Goal: Transaction & Acquisition: Purchase product/service

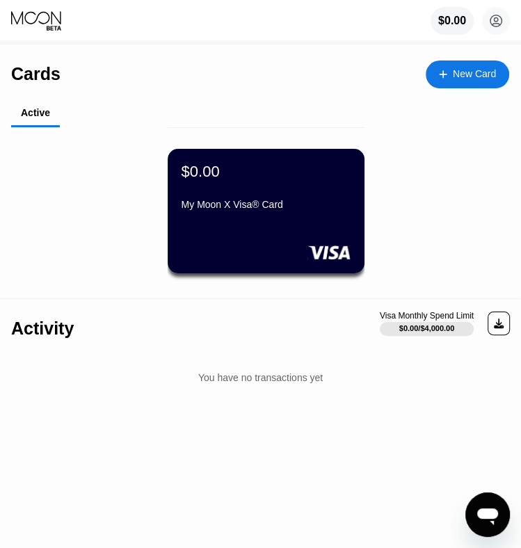
click at [256, 215] on div "My Moon X Visa® Card" at bounding box center [265, 207] width 169 height 17
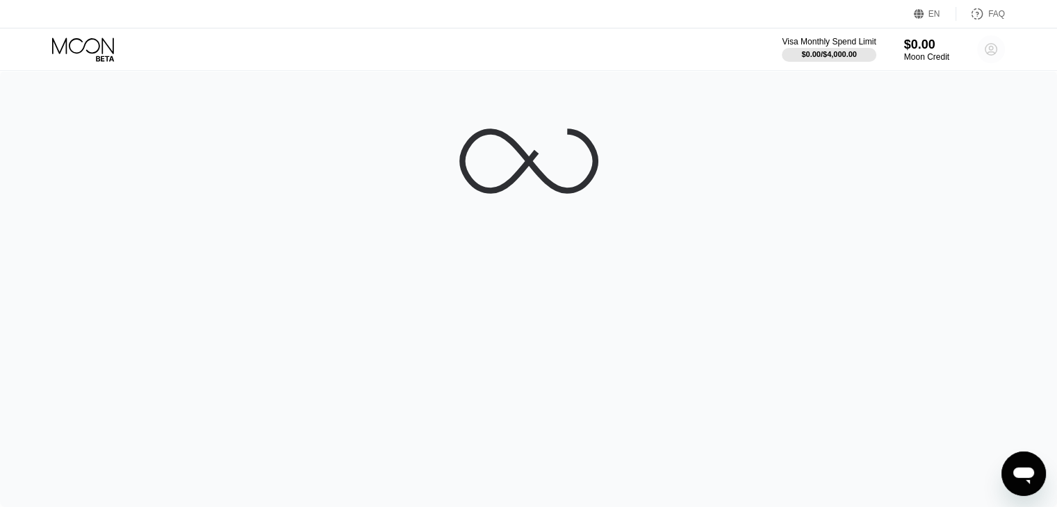
click at [530, 43] on circle at bounding box center [991, 49] width 28 height 28
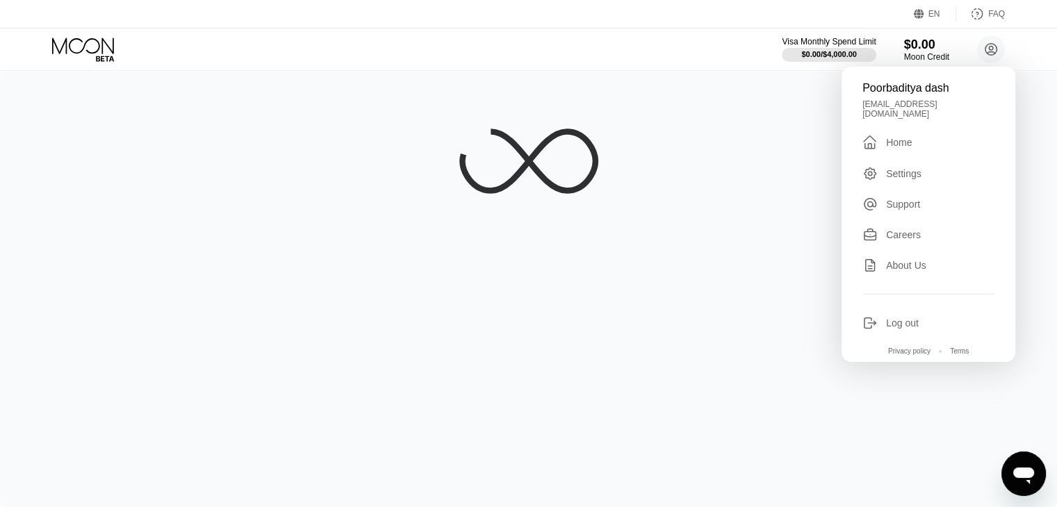
click at [530, 144] on div " Home" at bounding box center [928, 142] width 132 height 17
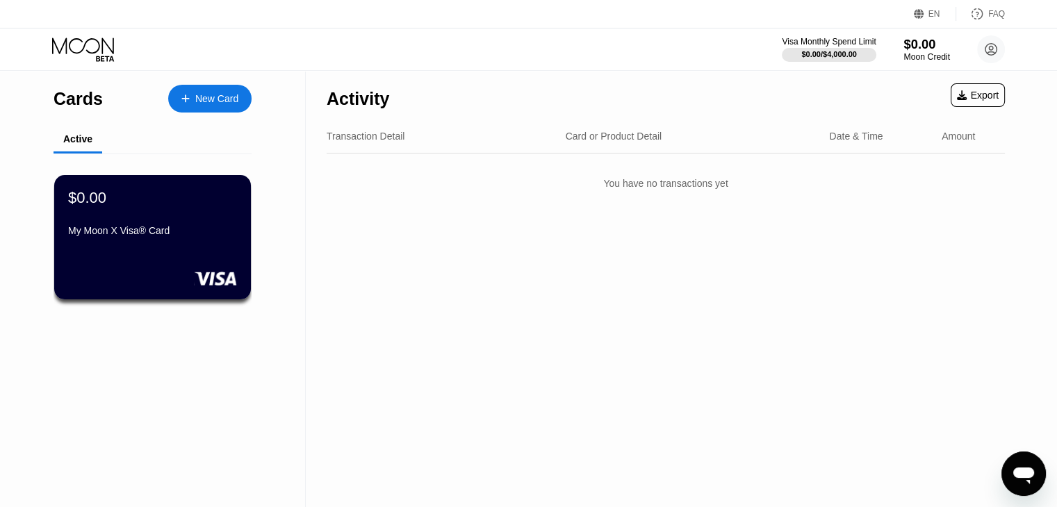
click at [530, 54] on div "Moon Credit" at bounding box center [926, 57] width 47 height 10
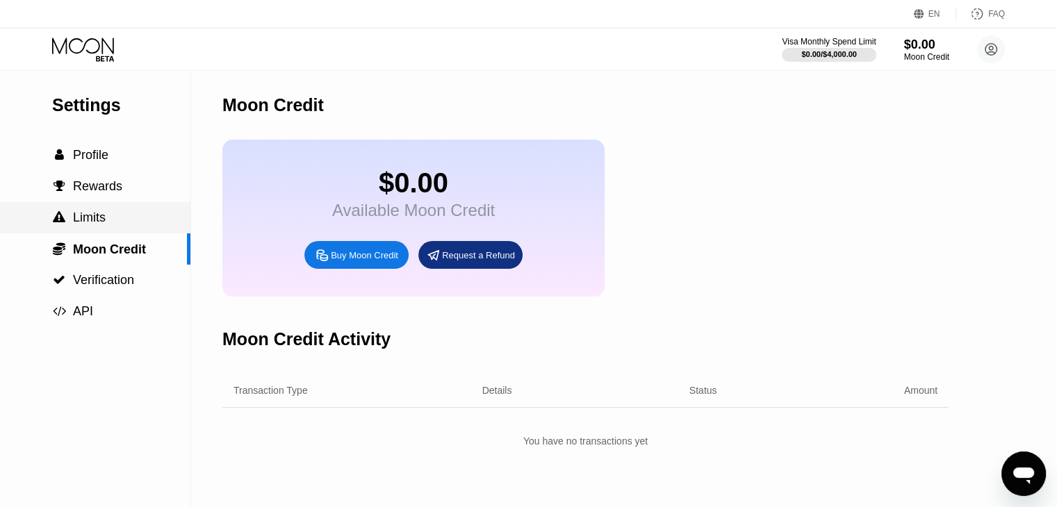
click at [117, 222] on div " Limits" at bounding box center [95, 218] width 190 height 15
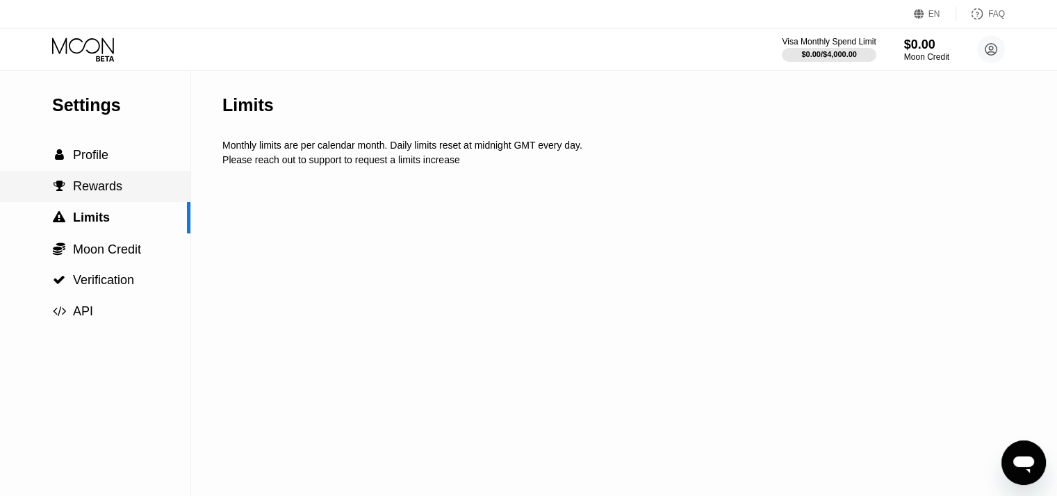
click at [113, 192] on span "Rewards" at bounding box center [97, 186] width 49 height 14
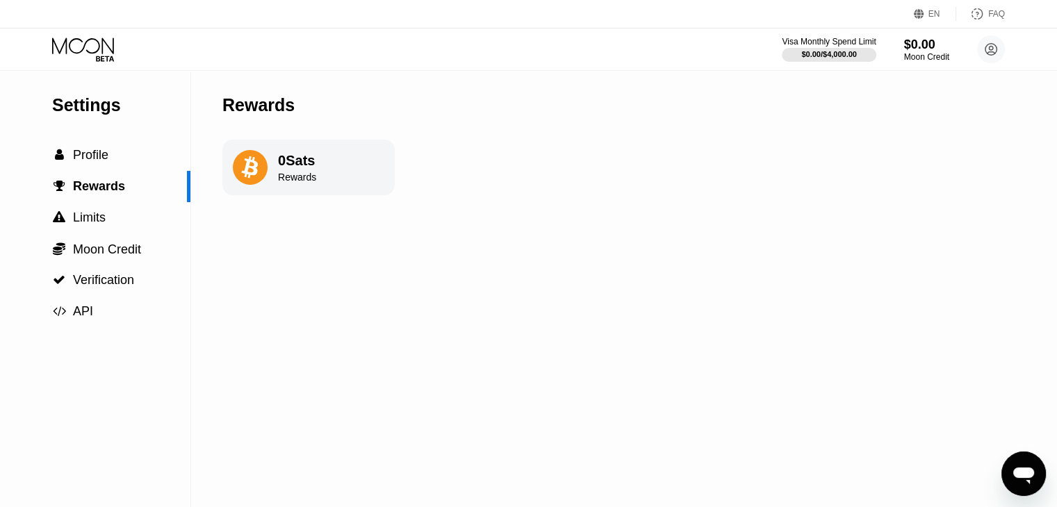
click at [234, 164] on icon at bounding box center [250, 167] width 35 height 35
click at [254, 170] on icon at bounding box center [249, 167] width 17 height 22
click at [134, 170] on div " Profile" at bounding box center [95, 155] width 190 height 31
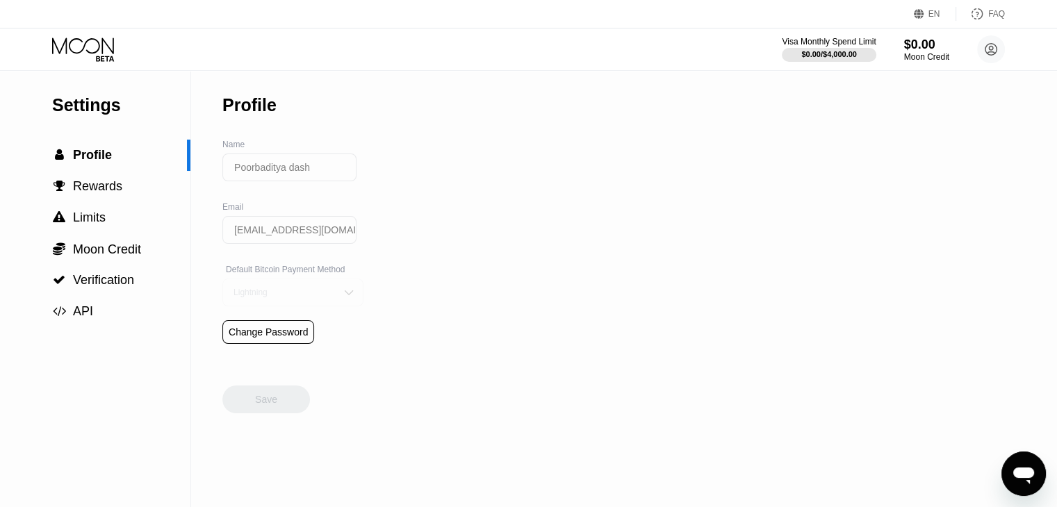
click at [293, 297] on div "Lightning" at bounding box center [282, 293] width 105 height 10
click at [352, 263] on div "Settings  Profile  Rewards  Limits  Moon Credit  Verification  API Profil…" at bounding box center [528, 289] width 1057 height 436
click at [122, 287] on span "Verification" at bounding box center [103, 280] width 61 height 14
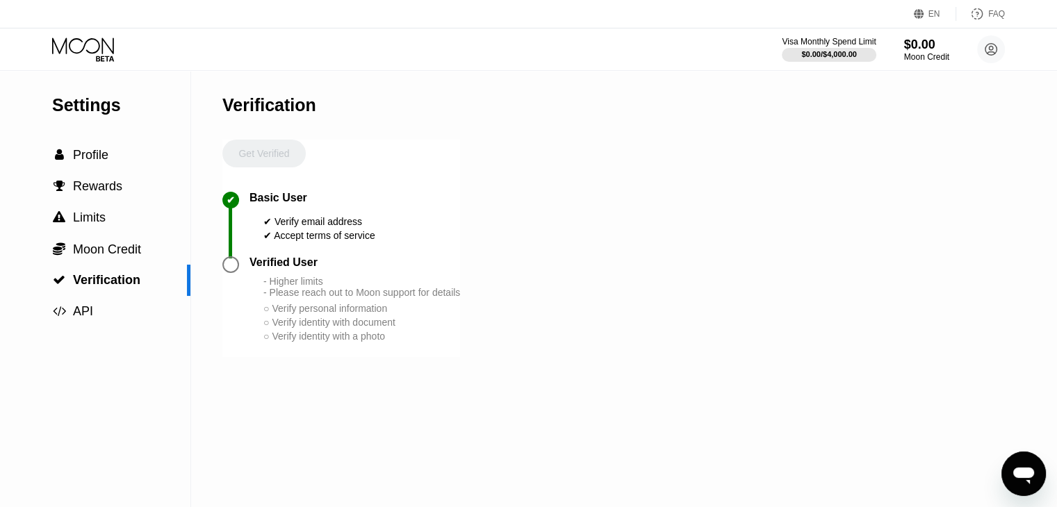
click at [234, 273] on div at bounding box center [230, 264] width 17 height 17
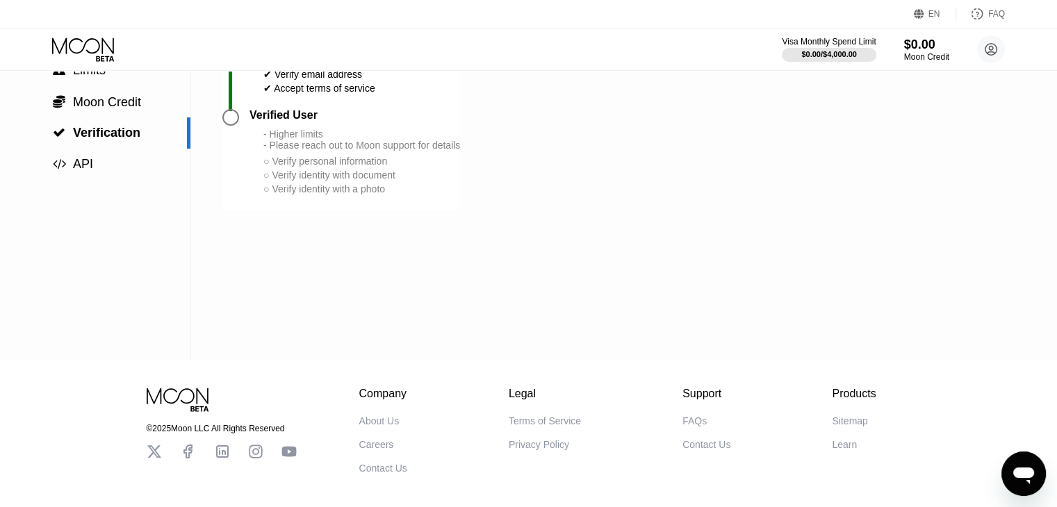
scroll to position [160, 0]
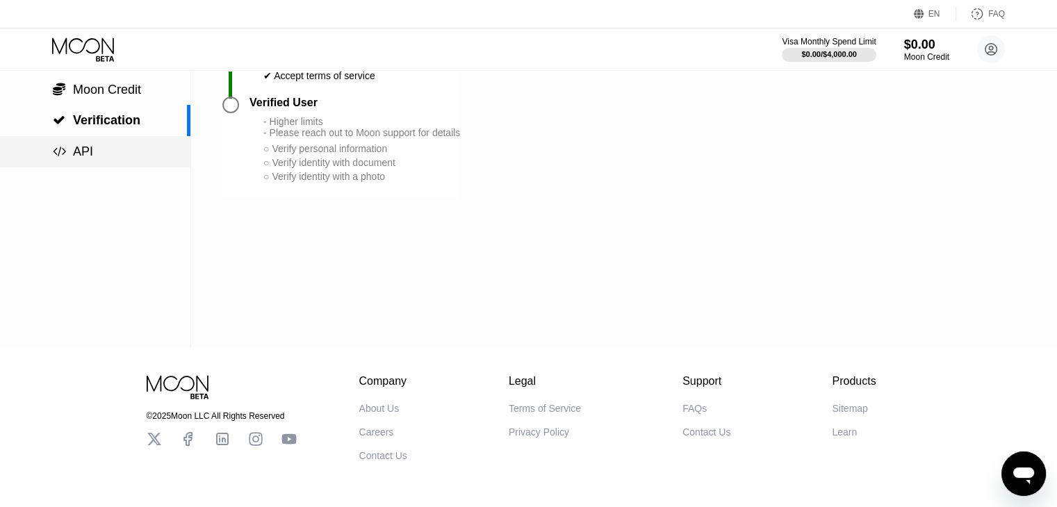
click at [93, 145] on div " API" at bounding box center [95, 151] width 190 height 31
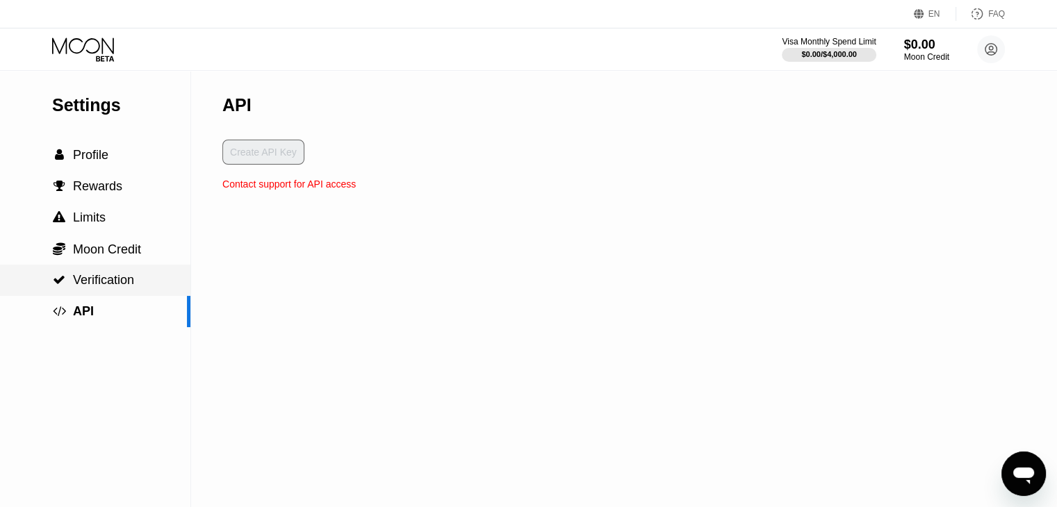
click at [106, 270] on div " Verification" at bounding box center [95, 280] width 190 height 31
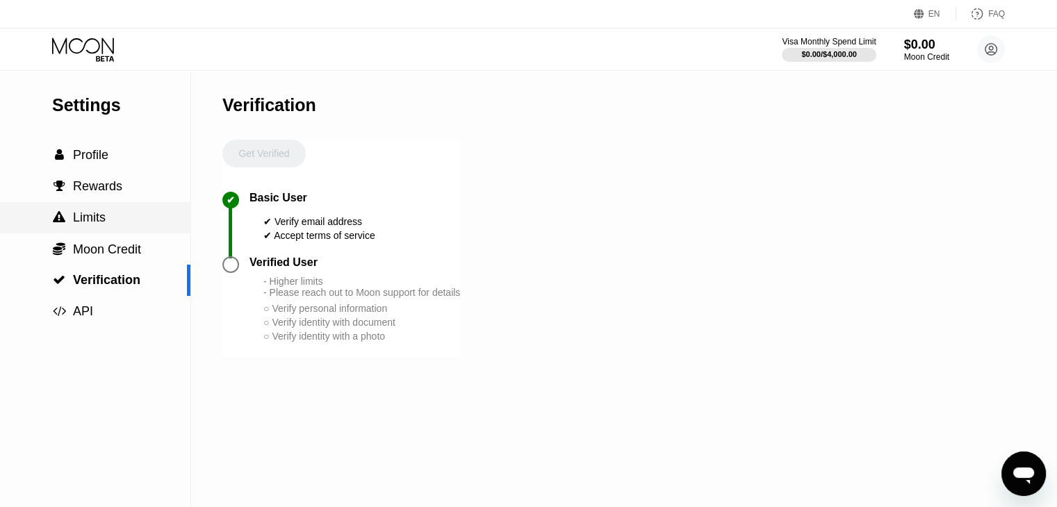
click at [92, 206] on div " Limits" at bounding box center [95, 217] width 190 height 31
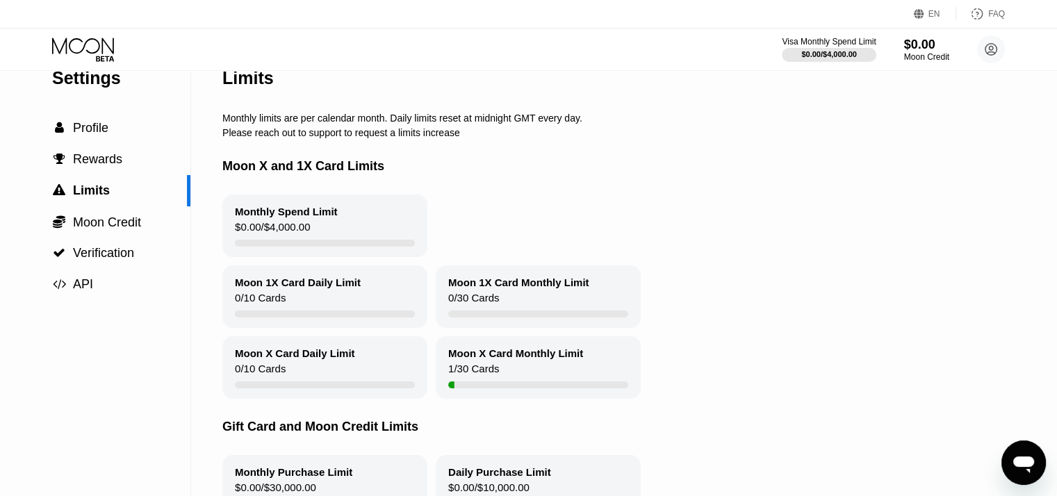
scroll to position [25, 0]
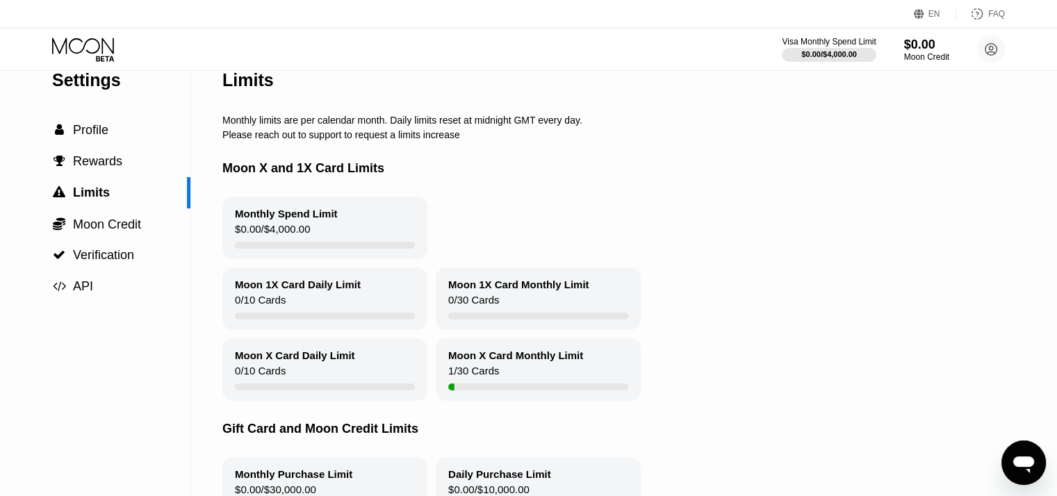
click at [256, 249] on div at bounding box center [325, 245] width 180 height 7
click at [261, 306] on div "0 / 10 Cards" at bounding box center [260, 303] width 51 height 19
click at [92, 142] on div " Profile" at bounding box center [95, 130] width 190 height 31
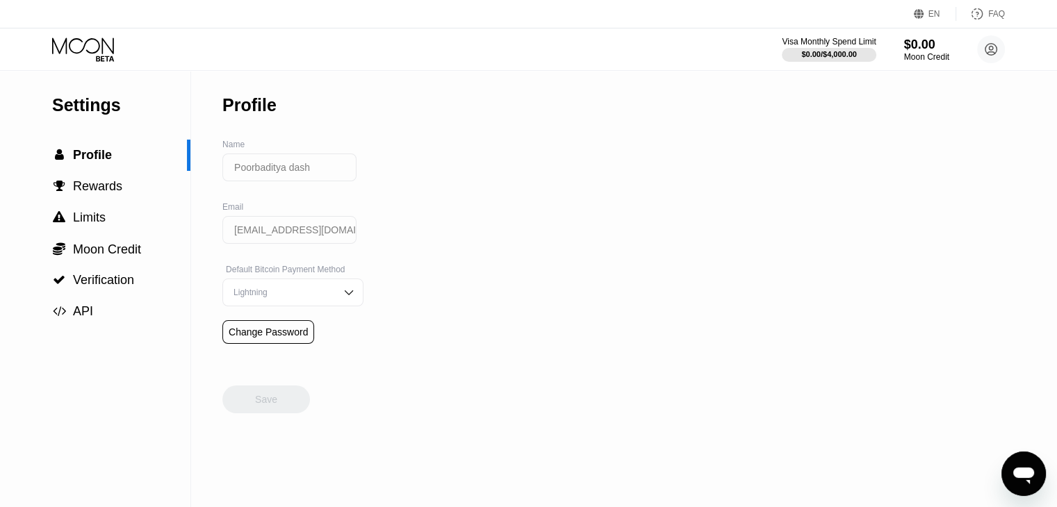
click at [113, 105] on div "Settings" at bounding box center [121, 105] width 138 height 20
click at [91, 215] on span "Limits" at bounding box center [89, 218] width 33 height 14
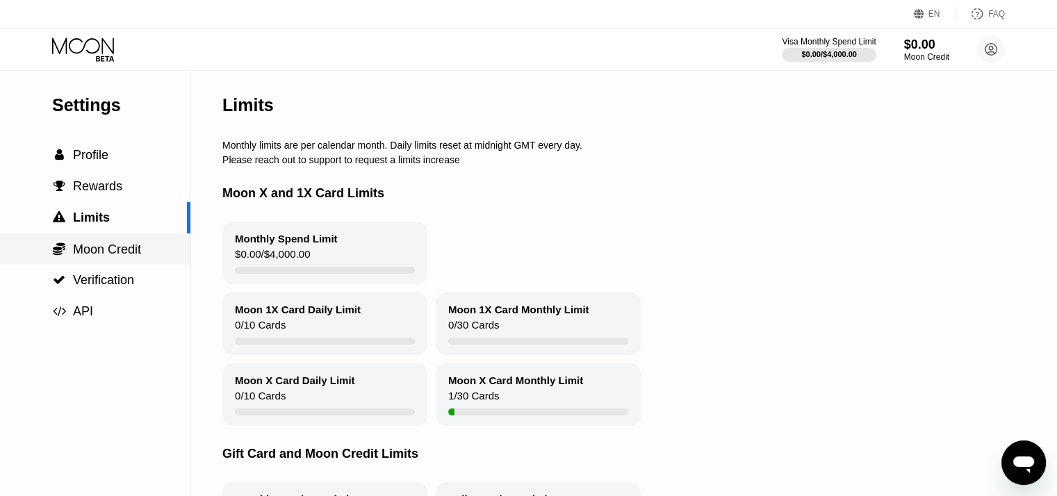
click at [96, 254] on span "Moon Credit" at bounding box center [107, 250] width 68 height 14
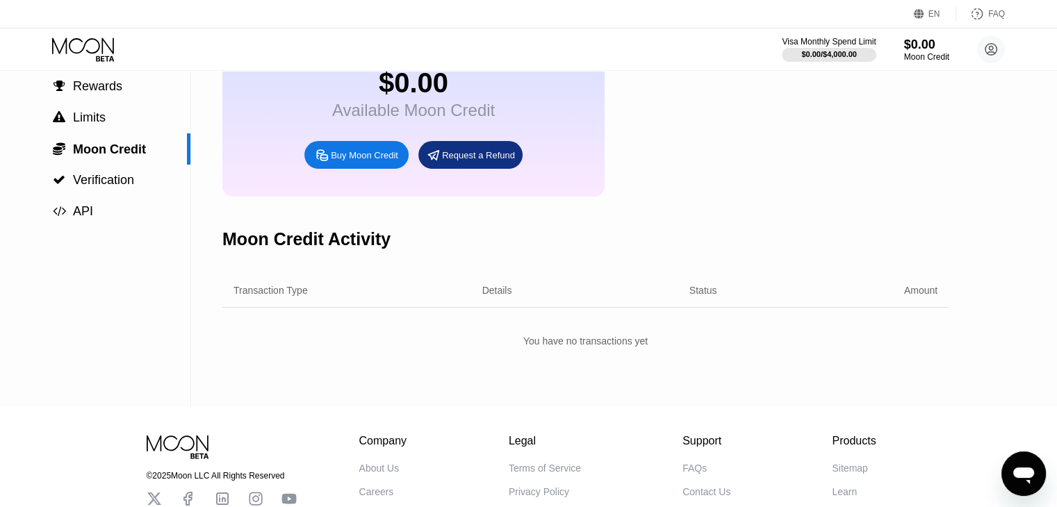
scroll to position [101, 0]
click at [374, 168] on div "Buy Moon Credit" at bounding box center [356, 154] width 104 height 28
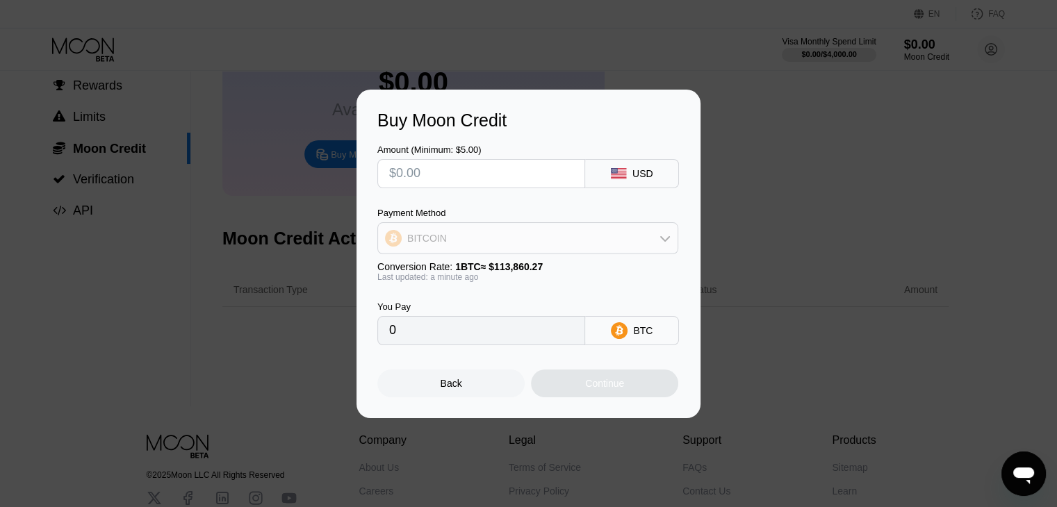
click at [530, 248] on div "BITCOIN" at bounding box center [528, 238] width 300 height 28
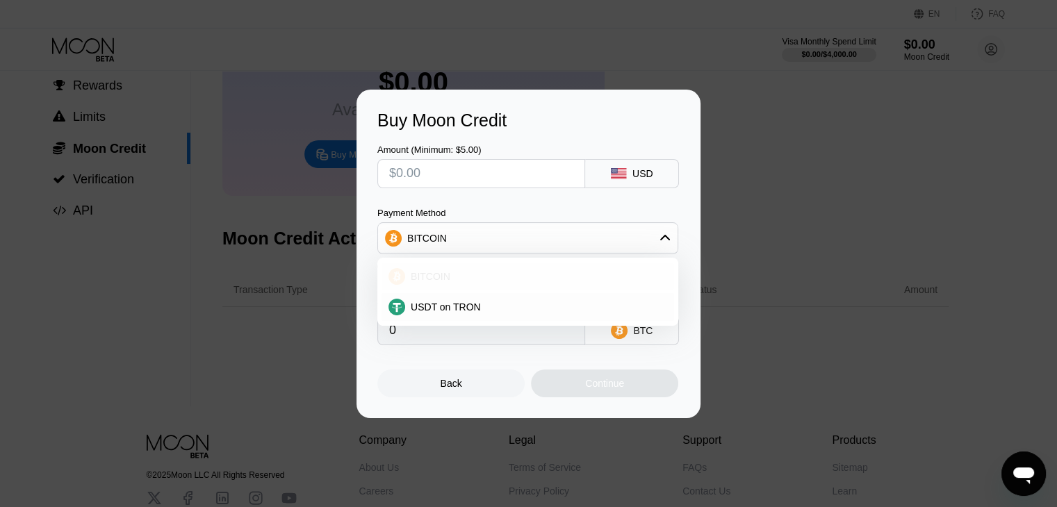
click at [530, 273] on div "BITCOIN" at bounding box center [536, 276] width 262 height 11
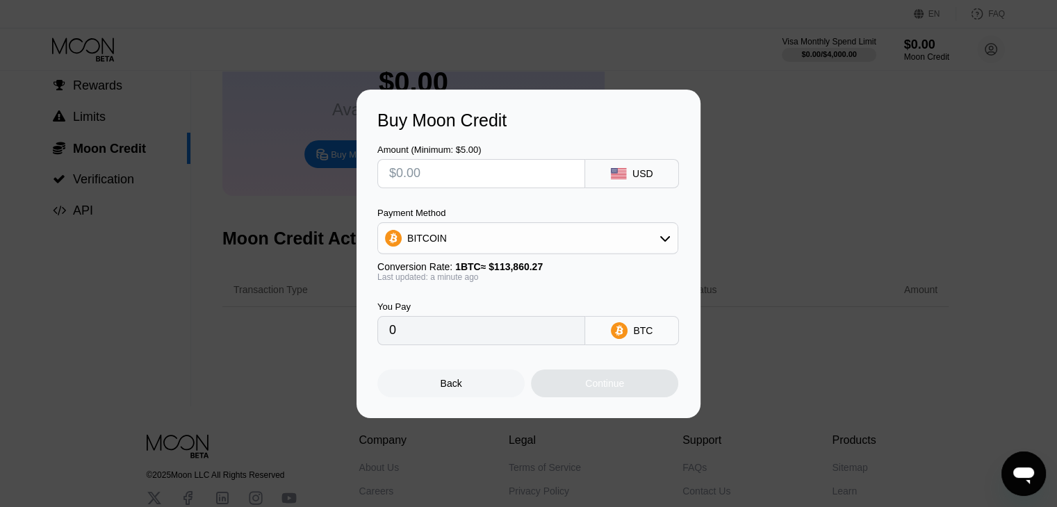
click at [467, 171] on input "text" at bounding box center [481, 174] width 184 height 28
type input "$5"
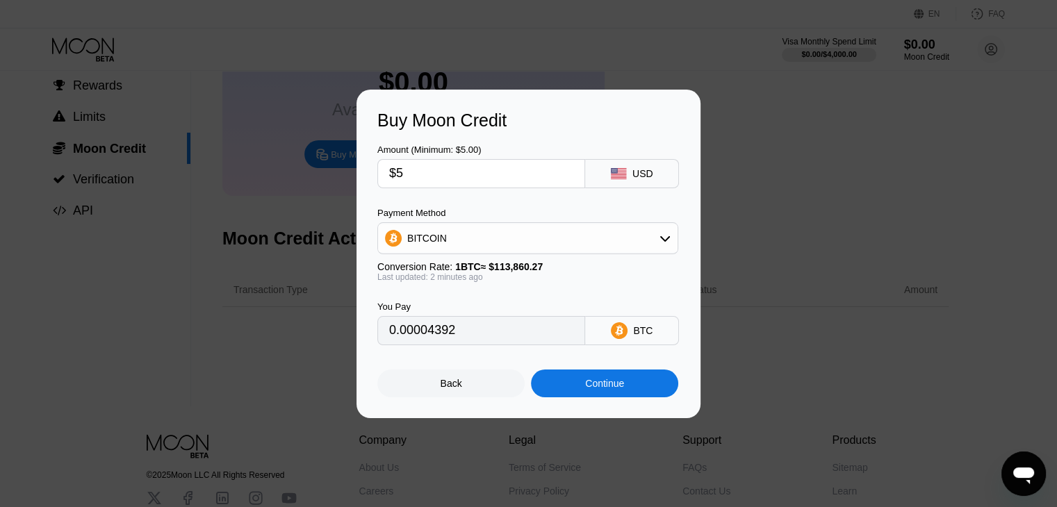
type input "0.00004392"
type input "$5"
click at [530, 181] on div "Buy Moon Credit Amount (Minimum: $5.00) $5 USD Payment Method BITCOIN Conversio…" at bounding box center [528, 254] width 1057 height 329
click at [465, 388] on div "Back" at bounding box center [450, 384] width 147 height 28
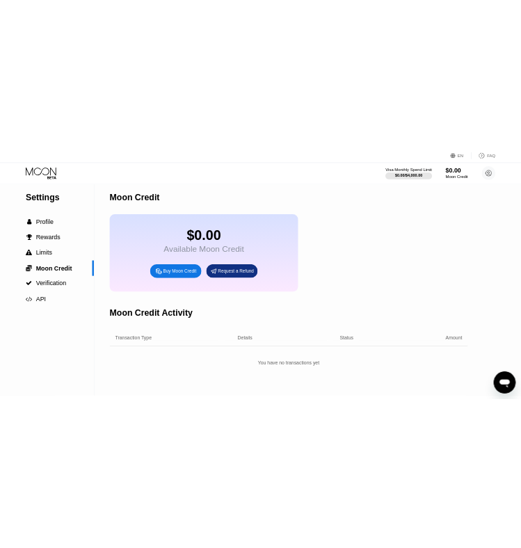
scroll to position [0, 0]
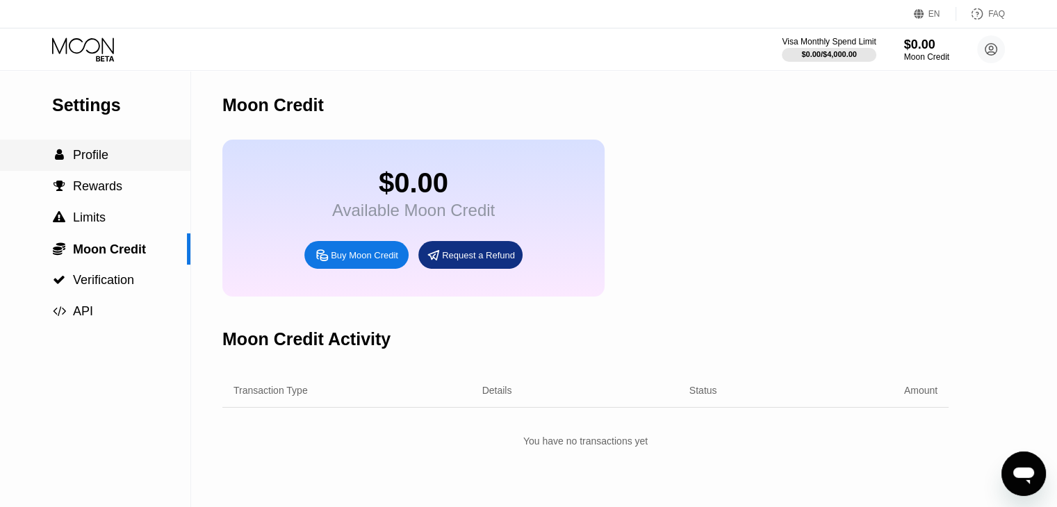
click at [150, 152] on div " Profile" at bounding box center [95, 155] width 190 height 15
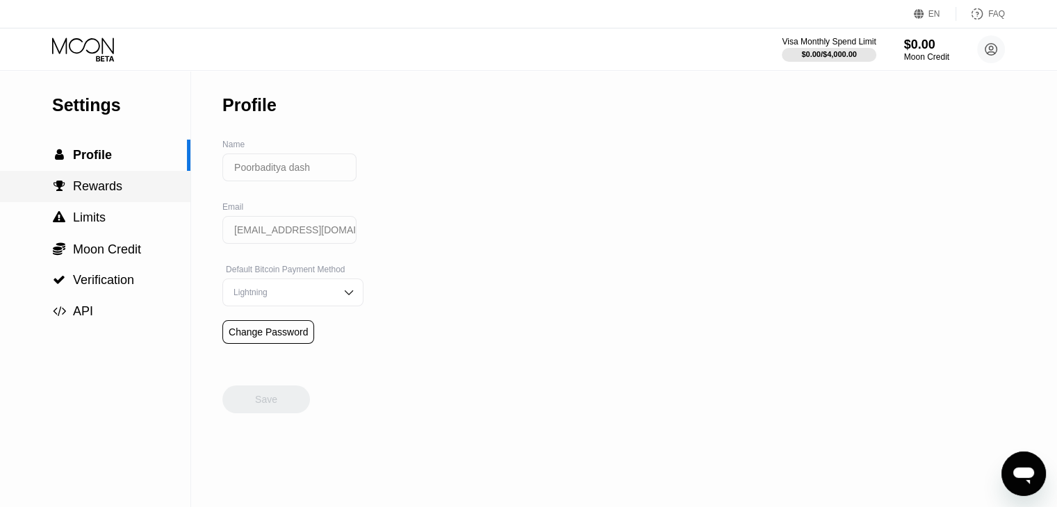
click at [160, 178] on div " Rewards" at bounding box center [95, 186] width 190 height 31
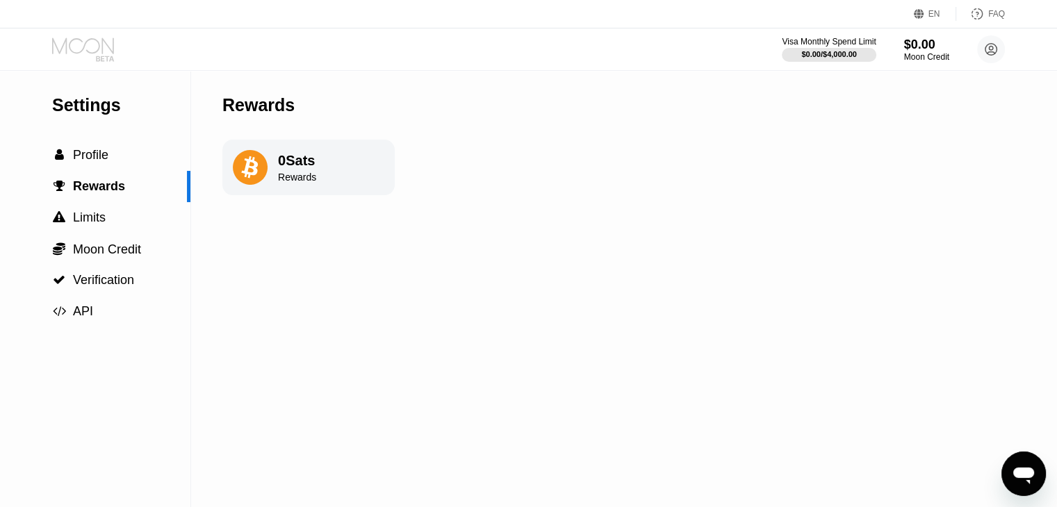
click at [92, 58] on icon at bounding box center [84, 50] width 65 height 24
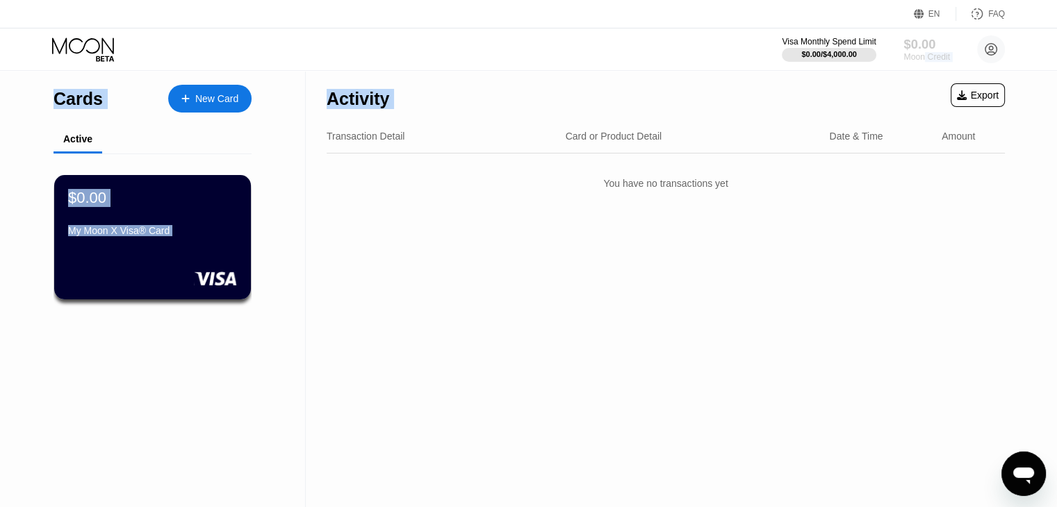
drag, startPoint x: 924, startPoint y: 57, endPoint x: 923, endPoint y: 120, distance: 62.6
click at [530, 120] on div "EN Language Select an item Save FAQ Visa Monthly Spend Limit $0.00 / $4,000.00 …" at bounding box center [528, 253] width 1057 height 507
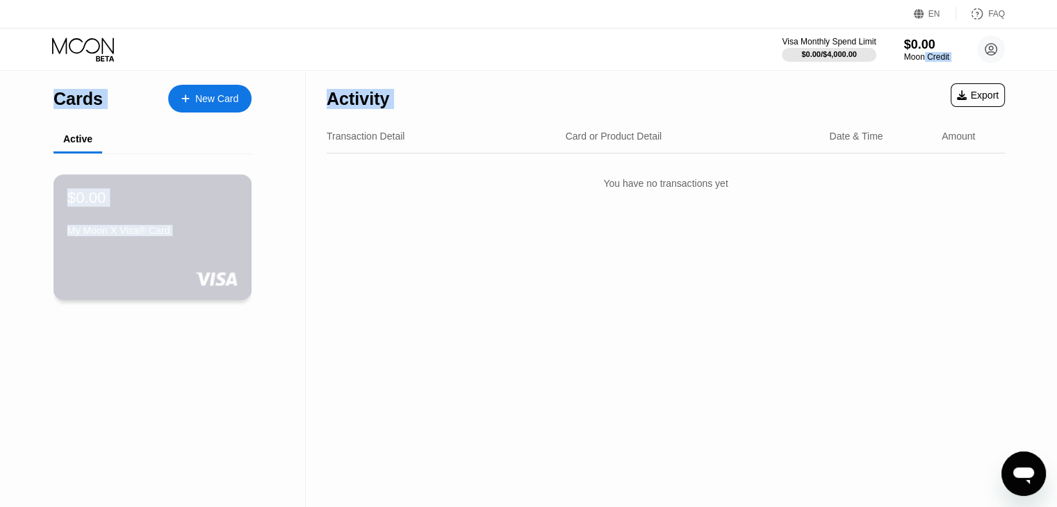
click at [224, 229] on div "My Moon X Visa® Card" at bounding box center [152, 230] width 170 height 11
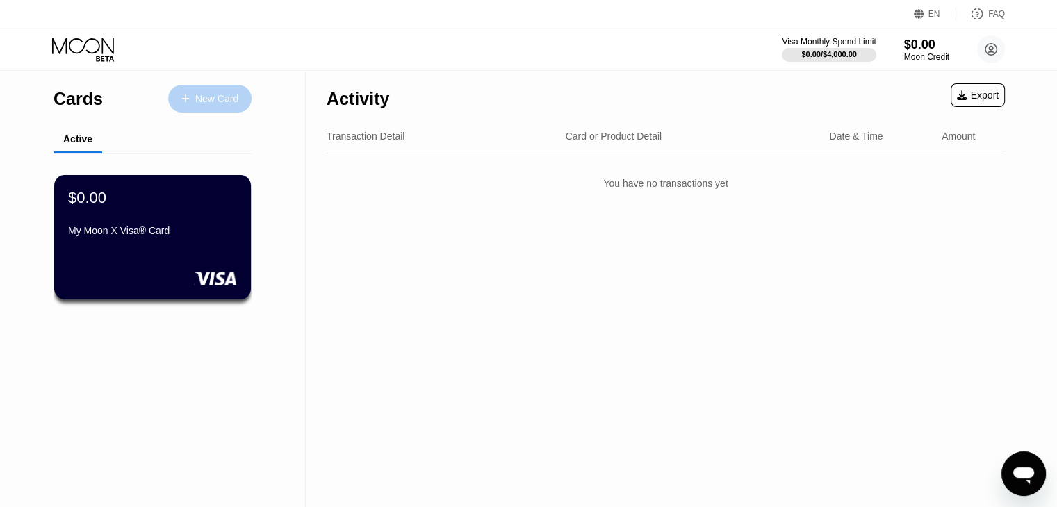
click at [212, 100] on div "New Card" at bounding box center [216, 99] width 43 height 12
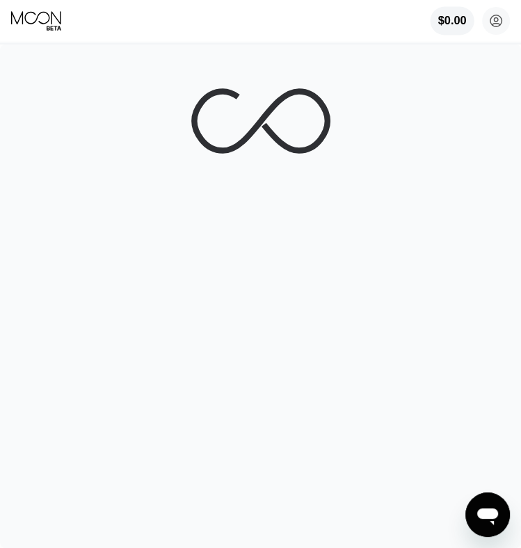
click at [457, 24] on div "$0.00" at bounding box center [452, 21] width 28 height 13
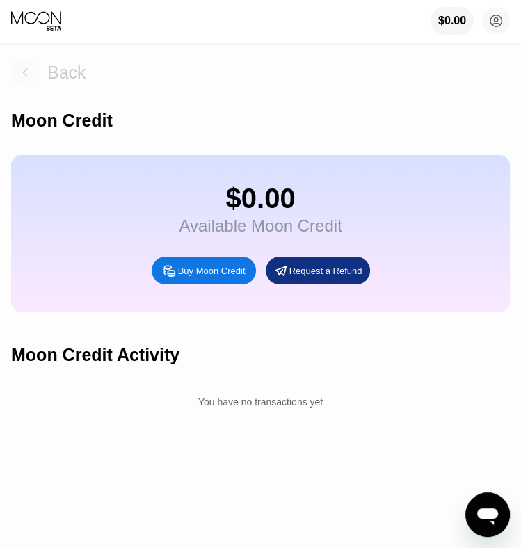
click at [34, 61] on icon at bounding box center [25, 72] width 28 height 28
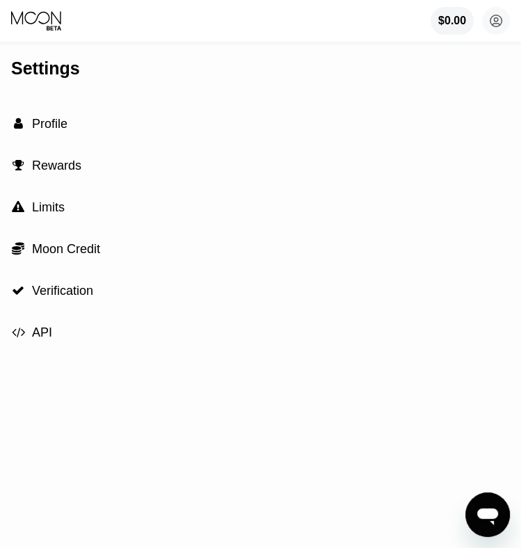
click at [47, 90] on div "Settings  Profile  Rewards  Limits  Moon Credit  Verification  API" at bounding box center [260, 295] width 521 height 503
click at [26, 298] on div " Verification" at bounding box center [52, 291] width 82 height 15
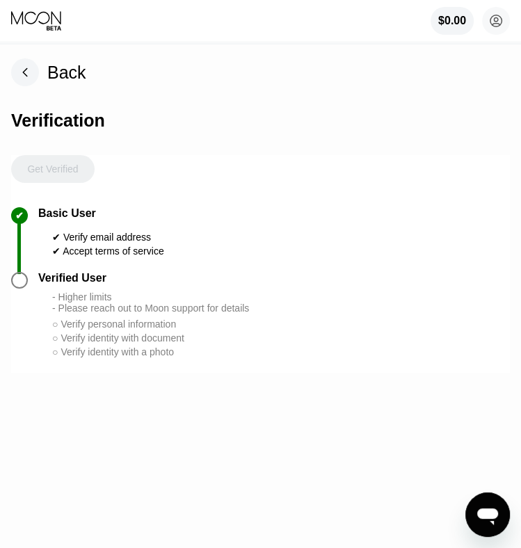
click at [6, 290] on div "Back Verification Get Verified ✔ Basic User ✔ Verify email address ✔ Accept ter…" at bounding box center [260, 295] width 521 height 503
click at [40, 69] on div "Back" at bounding box center [48, 72] width 75 height 28
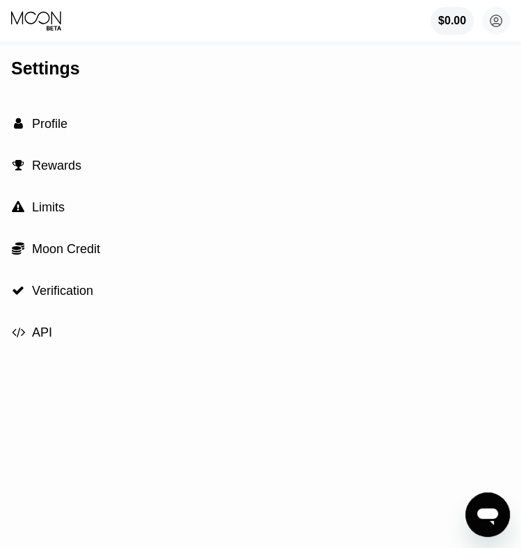
click at [111, 243] on div " Moon Credit" at bounding box center [260, 249] width 498 height 42
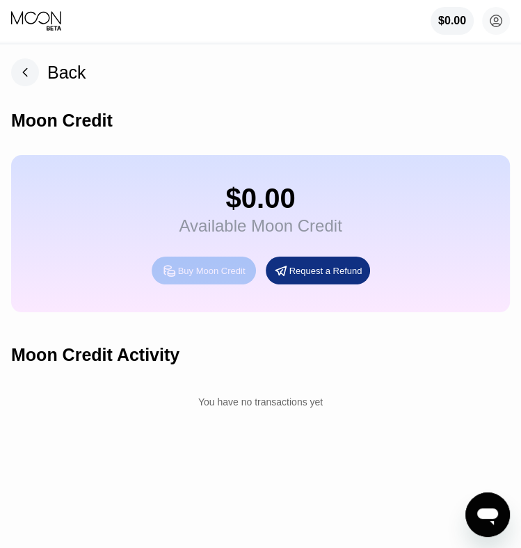
click at [178, 284] on div "Buy Moon Credit" at bounding box center [204, 270] width 104 height 28
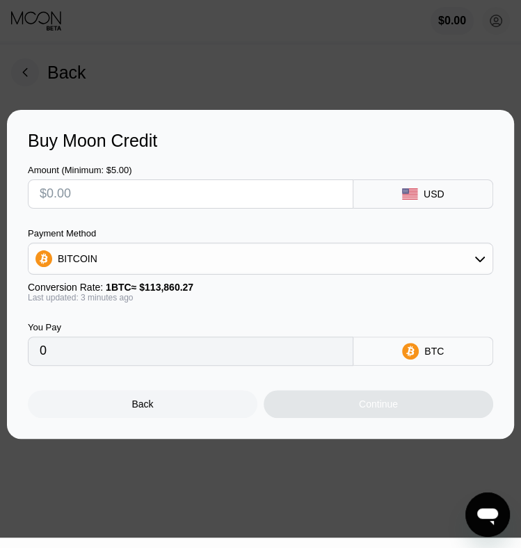
click at [142, 205] on input "text" at bounding box center [191, 194] width 302 height 28
type input "$5"
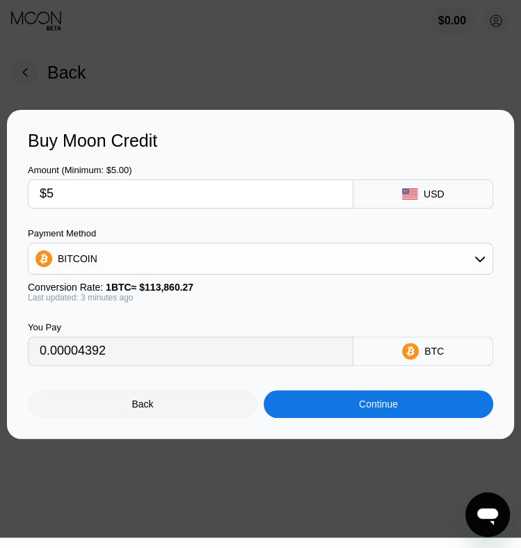
type input "0.00004392"
type input "$5"
click at [420, 405] on div "Continue" at bounding box center [377, 404] width 229 height 28
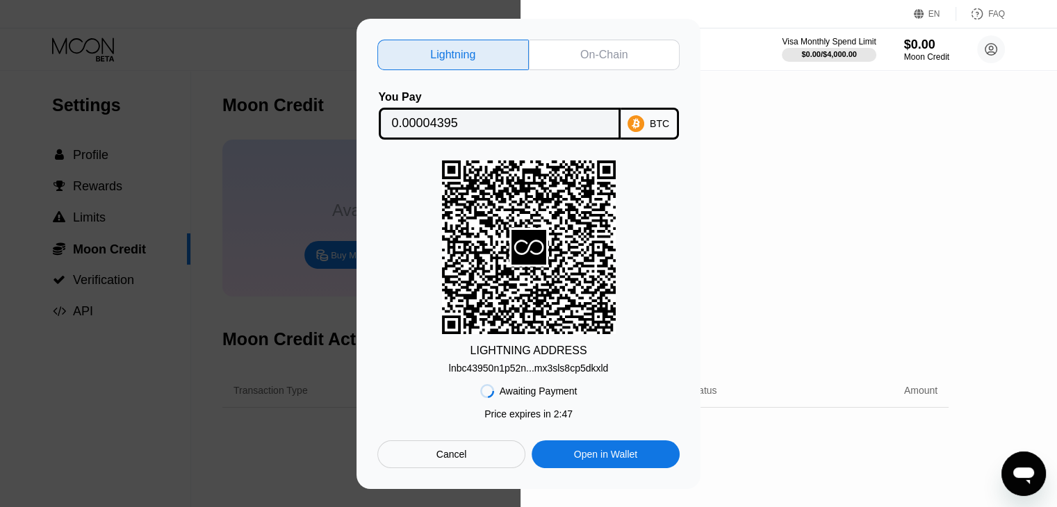
click at [445, 472] on div "Lightning On-Chain You Pay 0.00004395 BTC LIGHTNING ADDRESS lnbc43950n1p52n...m…" at bounding box center [529, 254] width 344 height 471
click at [443, 461] on div "Cancel" at bounding box center [451, 454] width 31 height 13
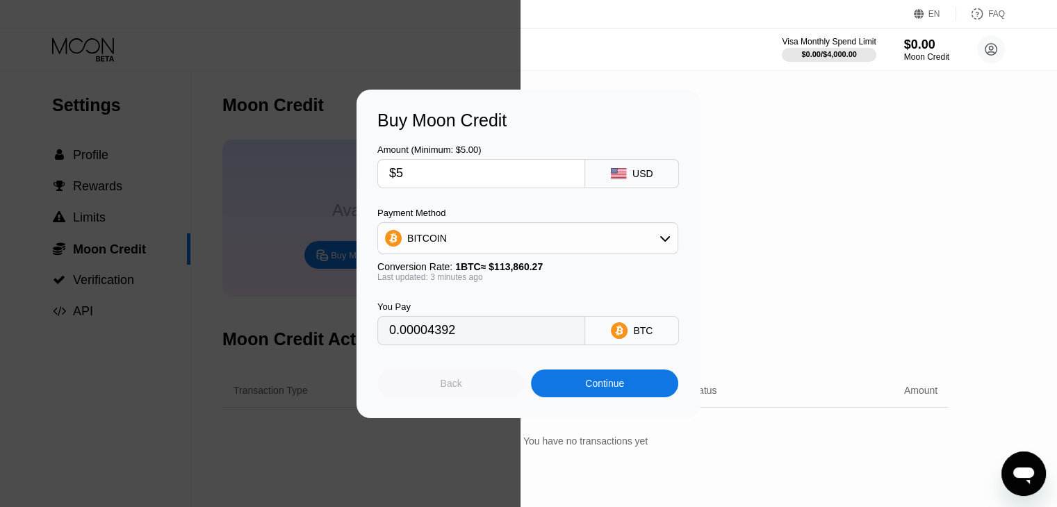
click at [495, 393] on div "Back" at bounding box center [450, 384] width 147 height 28
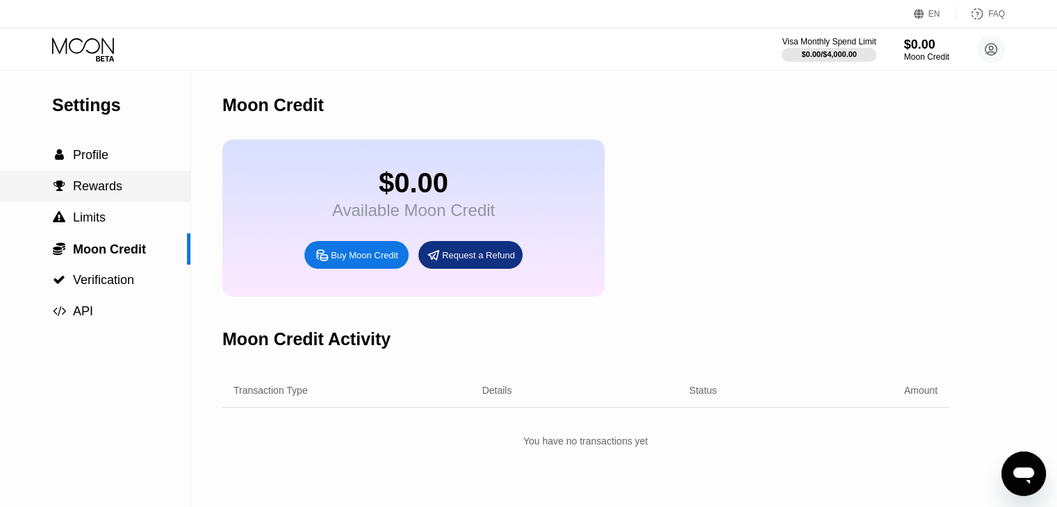
click at [124, 206] on div " Limits" at bounding box center [95, 217] width 190 height 31
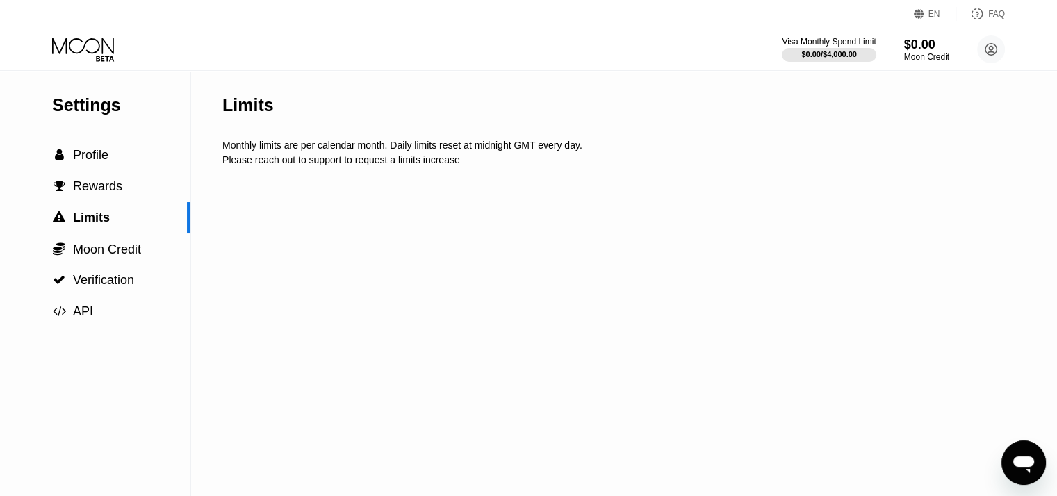
click at [297, 161] on div "Please reach out to support to request a limits increase" at bounding box center [645, 159] width 846 height 11
click at [163, 154] on div " Profile" at bounding box center [95, 155] width 190 height 15
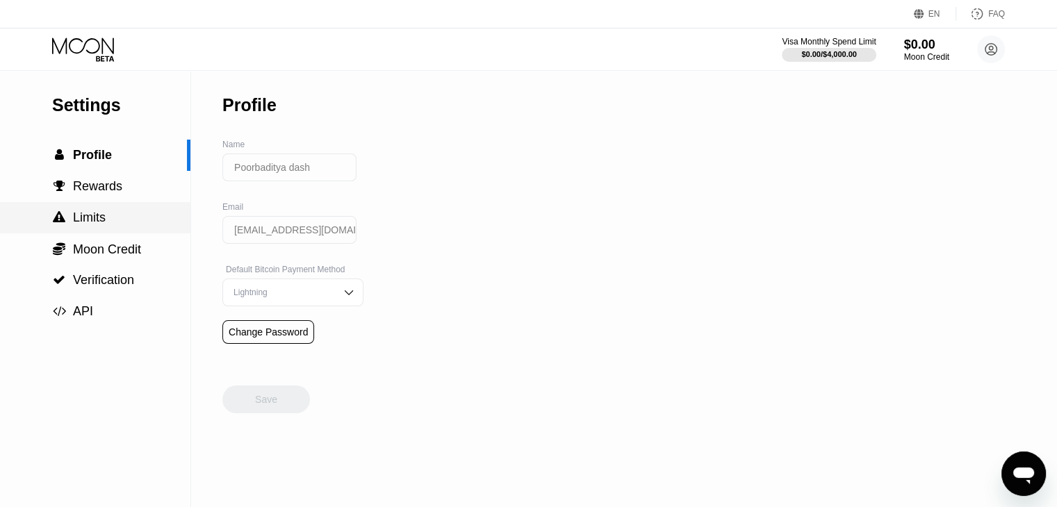
click at [131, 220] on div " Limits" at bounding box center [95, 218] width 190 height 15
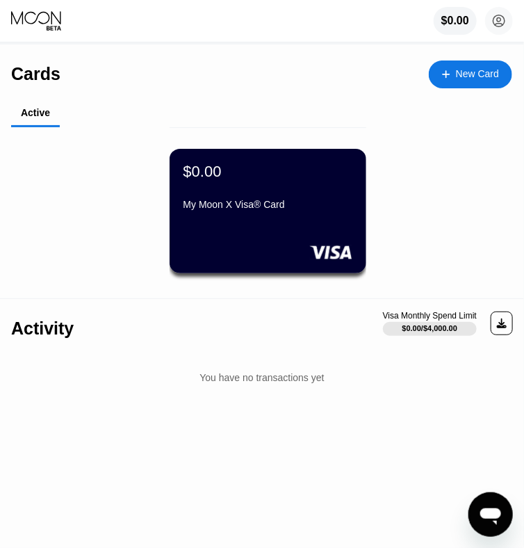
click at [512, 145] on div "Active $0.00 My Moon X Visa® Card" at bounding box center [267, 199] width 512 height 198
click at [509, 326] on div at bounding box center [502, 323] width 22 height 24
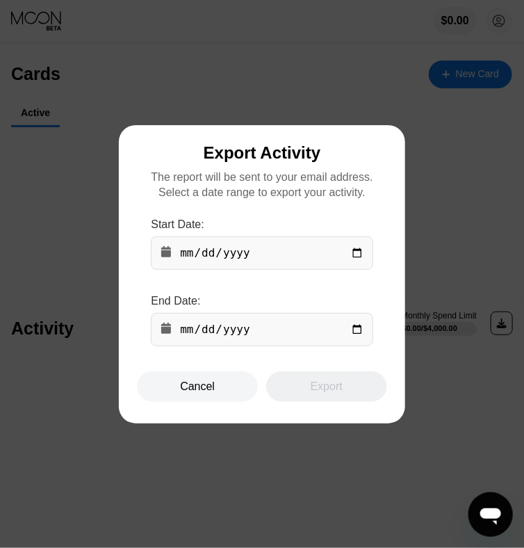
click at [196, 254] on input "date" at bounding box center [262, 252] width 222 height 33
click at [361, 259] on input "date" at bounding box center [262, 252] width 222 height 33
click at [454, 193] on div at bounding box center [267, 274] width 535 height 548
click at [211, 402] on div "Cancel" at bounding box center [197, 386] width 121 height 31
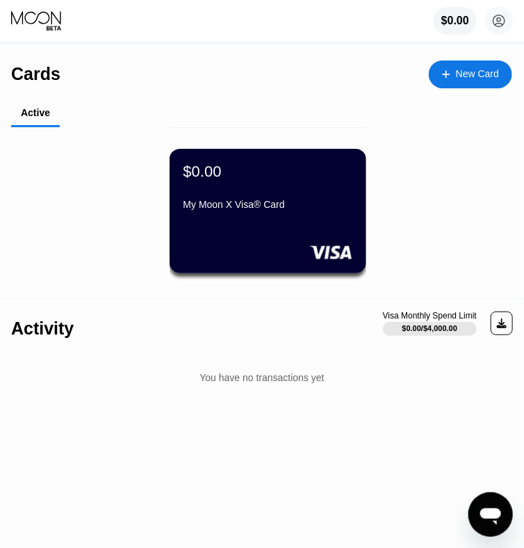
click at [281, 148] on div "$0.00 My Moon X Visa® Card" at bounding box center [268, 210] width 197 height 167
click at [292, 181] on div "$0.00" at bounding box center [267, 172] width 169 height 18
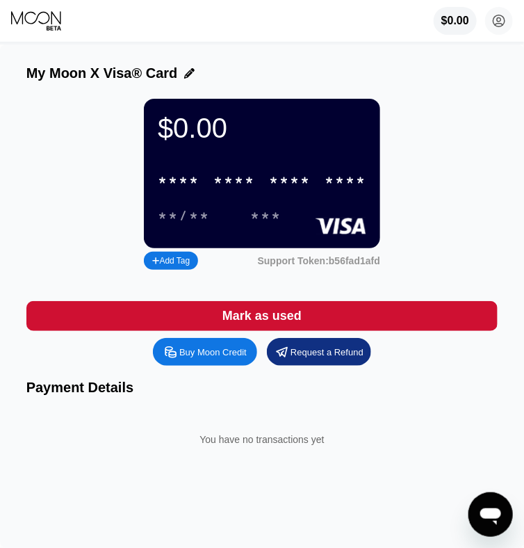
click at [202, 195] on div "* * * * * * * * * * * * ****" at bounding box center [261, 180] width 225 height 28
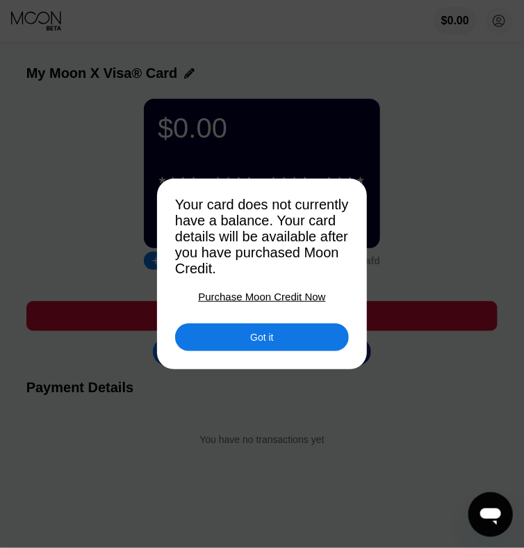
click at [227, 302] on div "Purchase Moon Credit Now" at bounding box center [261, 297] width 127 height 12
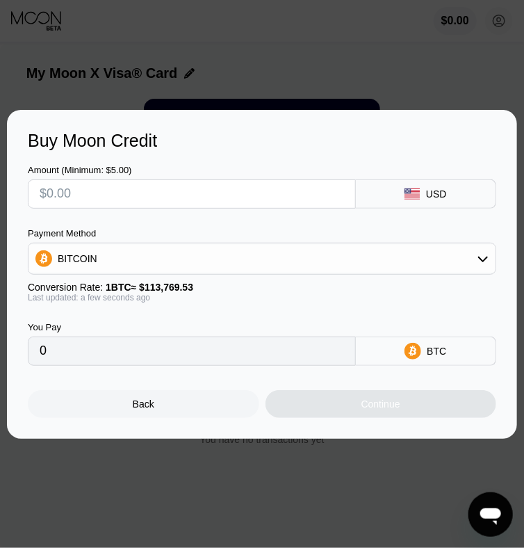
click at [206, 409] on div "Back" at bounding box center [143, 404] width 231 height 28
